Goal: Task Accomplishment & Management: Use online tool/utility

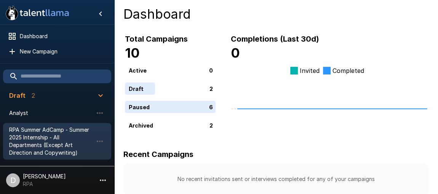
click at [49, 141] on span "RPA Summer AdCamp - Summer 2025 Internship - All Departments (Except Art Direct…" at bounding box center [51, 141] width 84 height 30
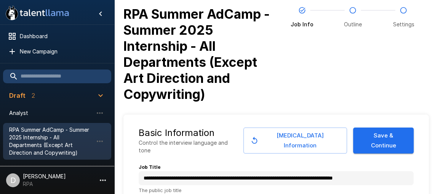
type textarea "*"
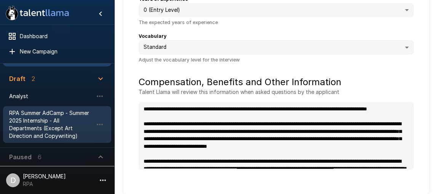
scroll to position [19, 0]
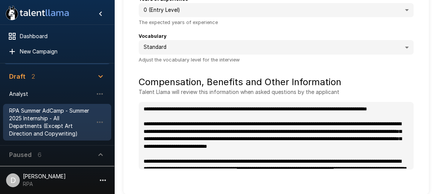
click at [100, 154] on icon "button" at bounding box center [100, 154] width 9 height 9
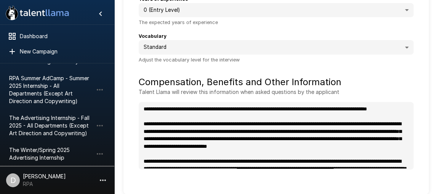
scroll to position [154, 0]
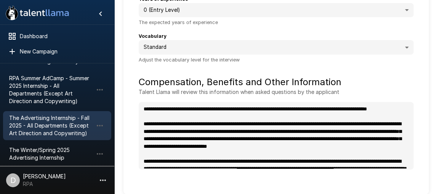
click at [70, 117] on span "The Advertising Internship - Fall 2025 - All Departments (Except Art Direction …" at bounding box center [51, 125] width 84 height 23
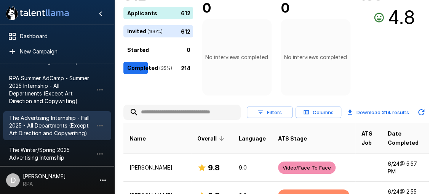
scroll to position [109, 0]
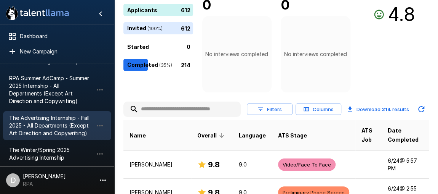
click at [209, 102] on input "text" at bounding box center [181, 109] width 117 height 14
type input "*****"
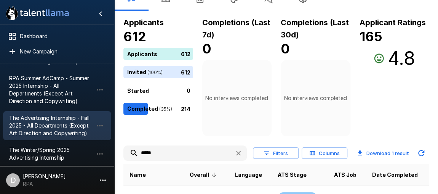
scroll to position [107, 0]
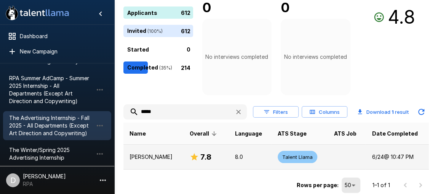
click at [160, 157] on p "[PERSON_NAME]" at bounding box center [154, 157] width 48 height 8
